Goal: Communication & Community: Answer question/provide support

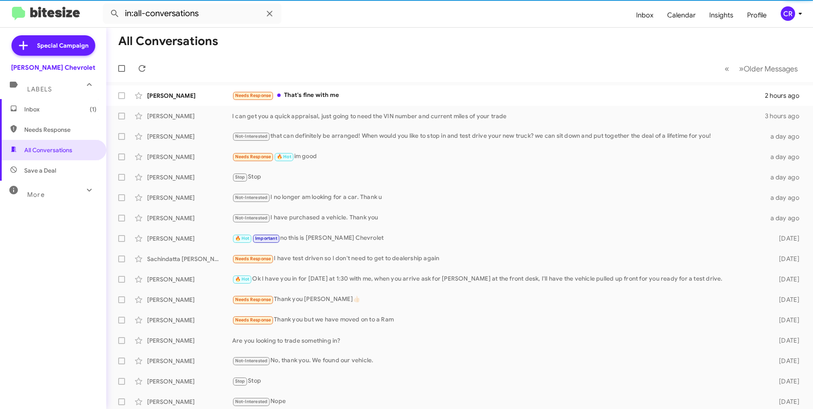
click at [23, 135] on span "Needs Response" at bounding box center [53, 129] width 106 height 20
type input "in:needs-response"
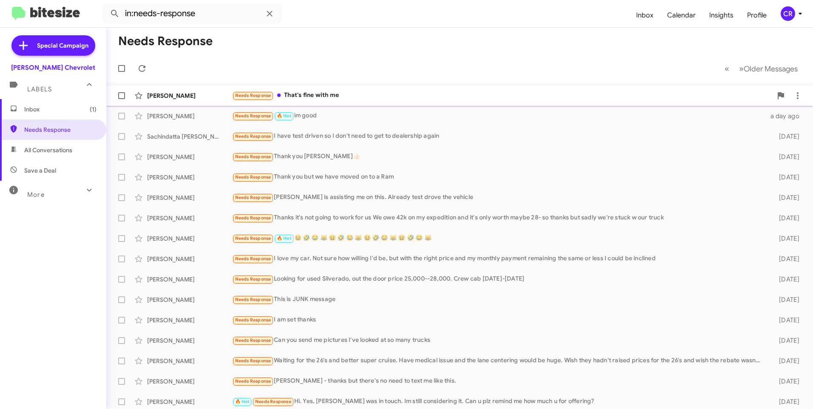
click at [293, 98] on div "Needs Response That's fine with me" at bounding box center [502, 96] width 540 height 10
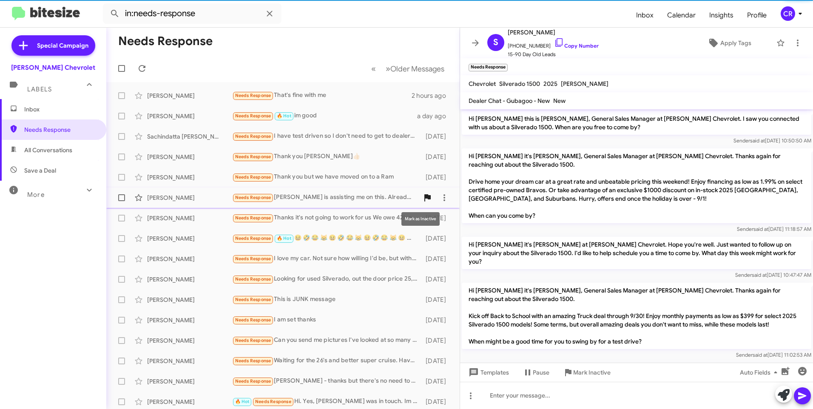
scroll to position [187, 0]
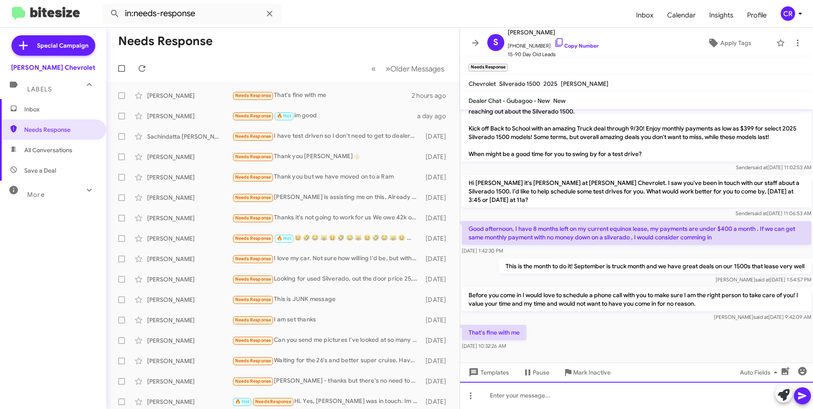
click at [525, 395] on div at bounding box center [636, 395] width 353 height 27
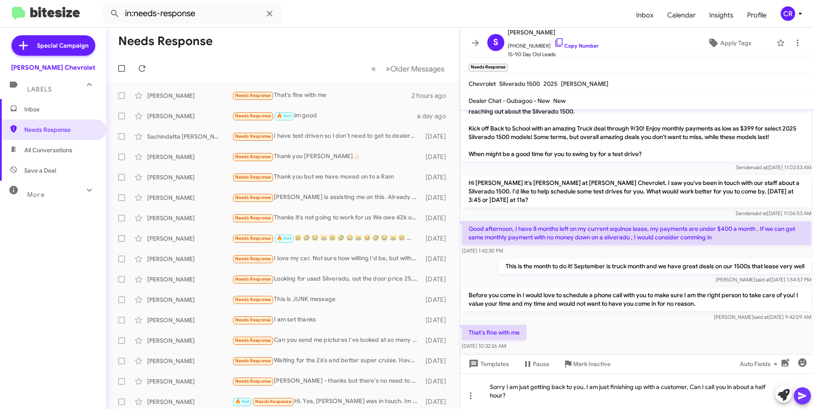
click at [805, 396] on icon at bounding box center [802, 395] width 8 height 7
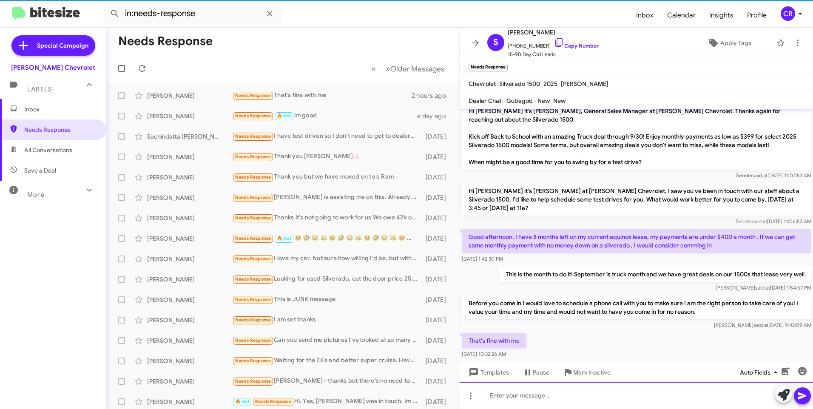
scroll to position [218, 0]
